Goal: Check status

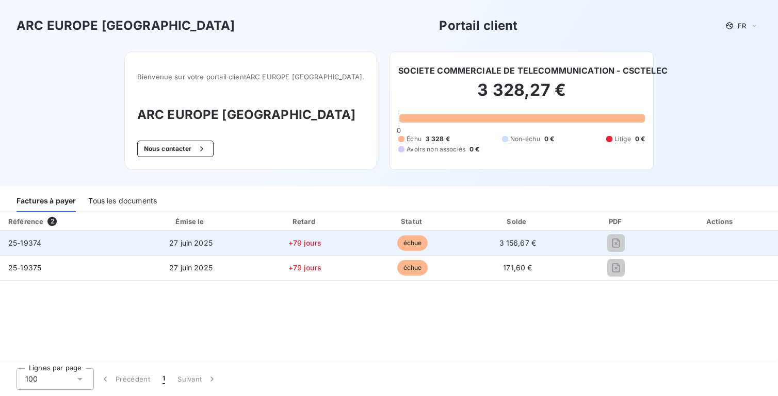
click at [196, 250] on td "27 juin 2025" at bounding box center [190, 243] width 119 height 25
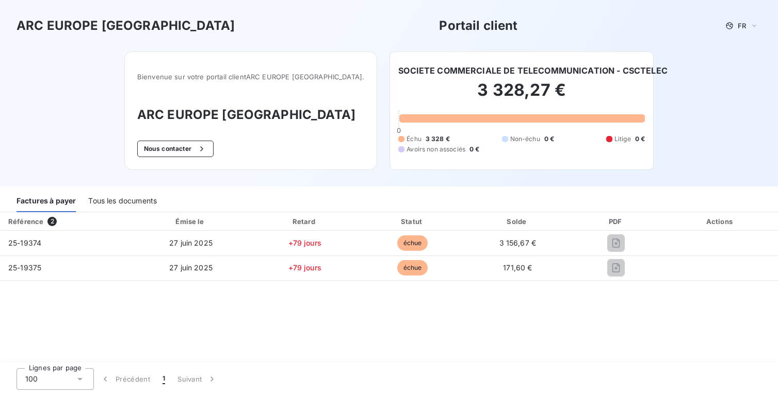
click at [118, 199] on div "Tous les documents" at bounding box center [122, 202] width 69 height 22
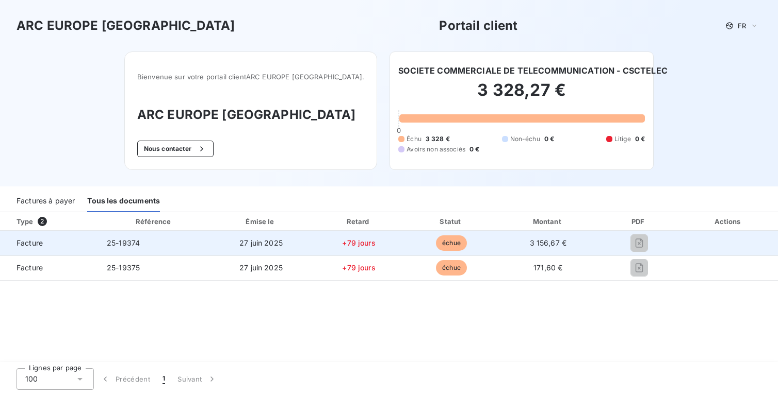
click at [459, 251] on span "échue" at bounding box center [451, 243] width 31 height 15
click at [166, 247] on td "25-19374" at bounding box center [153, 243] width 111 height 25
